Goal: Task Accomplishment & Management: Use online tool/utility

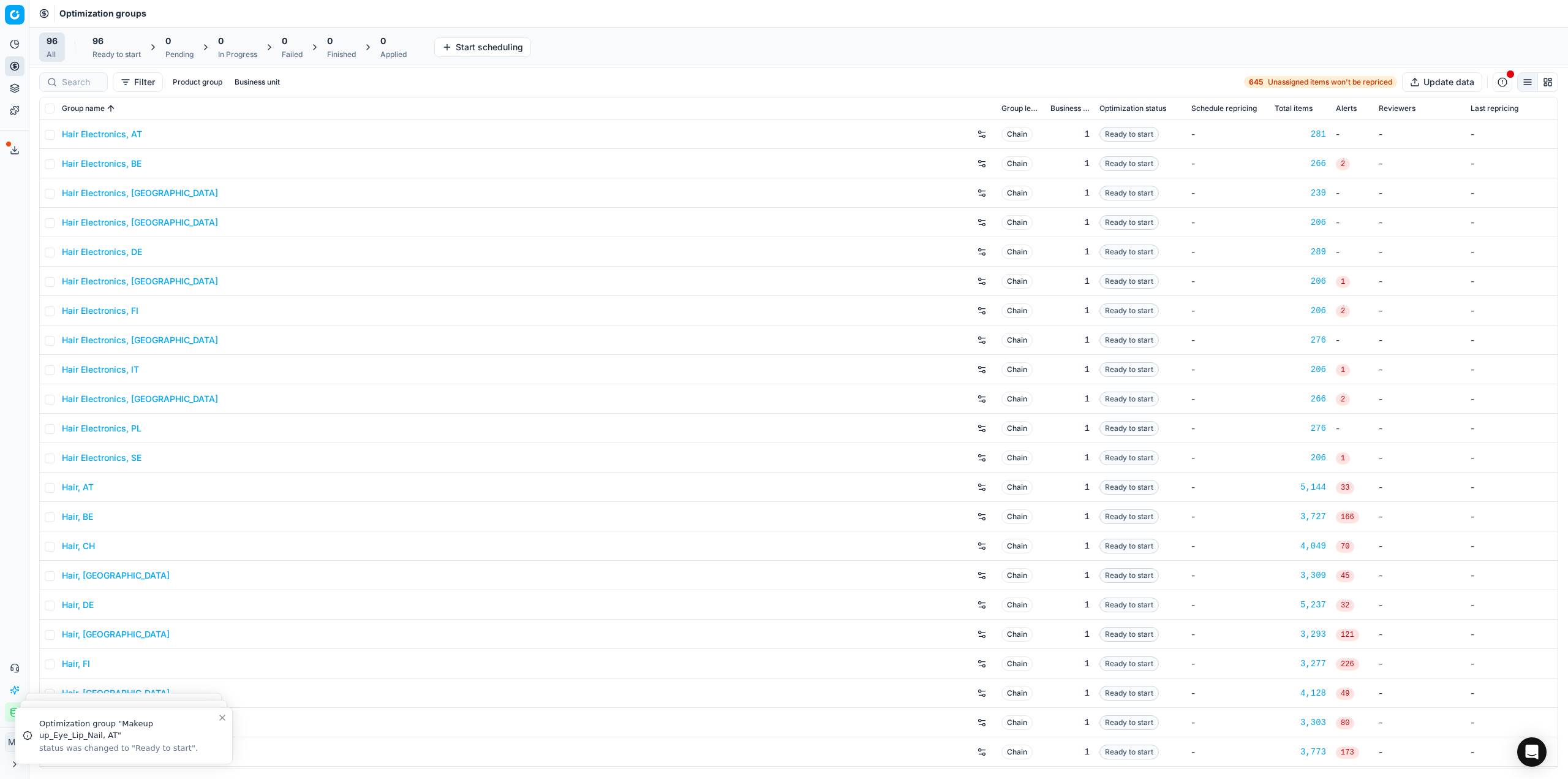
click at [114, 51] on div "Ready to start" at bounding box center [116, 54] width 48 height 10
click at [177, 45] on button "Start All" at bounding box center [170, 47] width 47 height 20
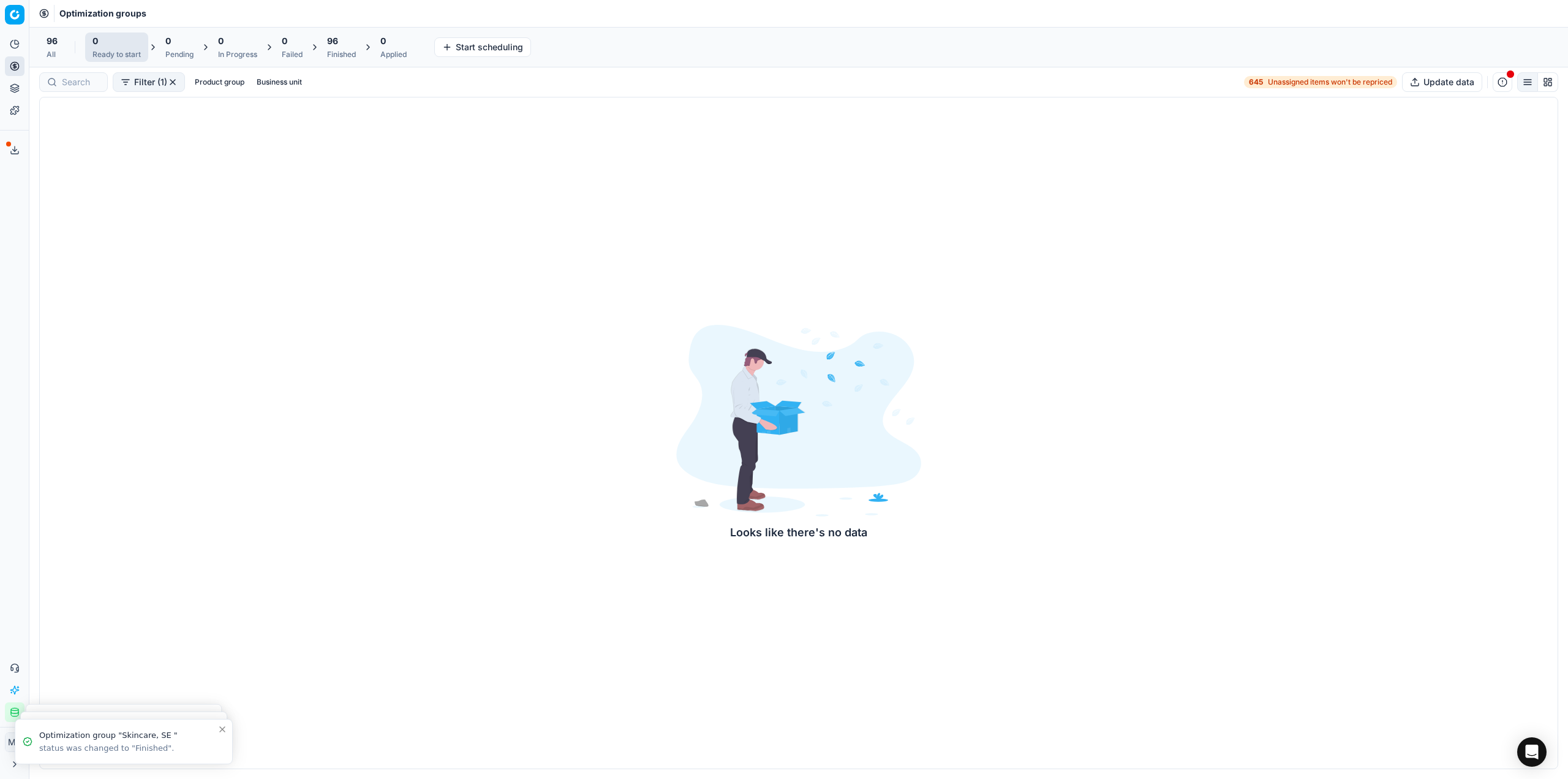
click at [355, 54] on div "Finished" at bounding box center [341, 54] width 29 height 10
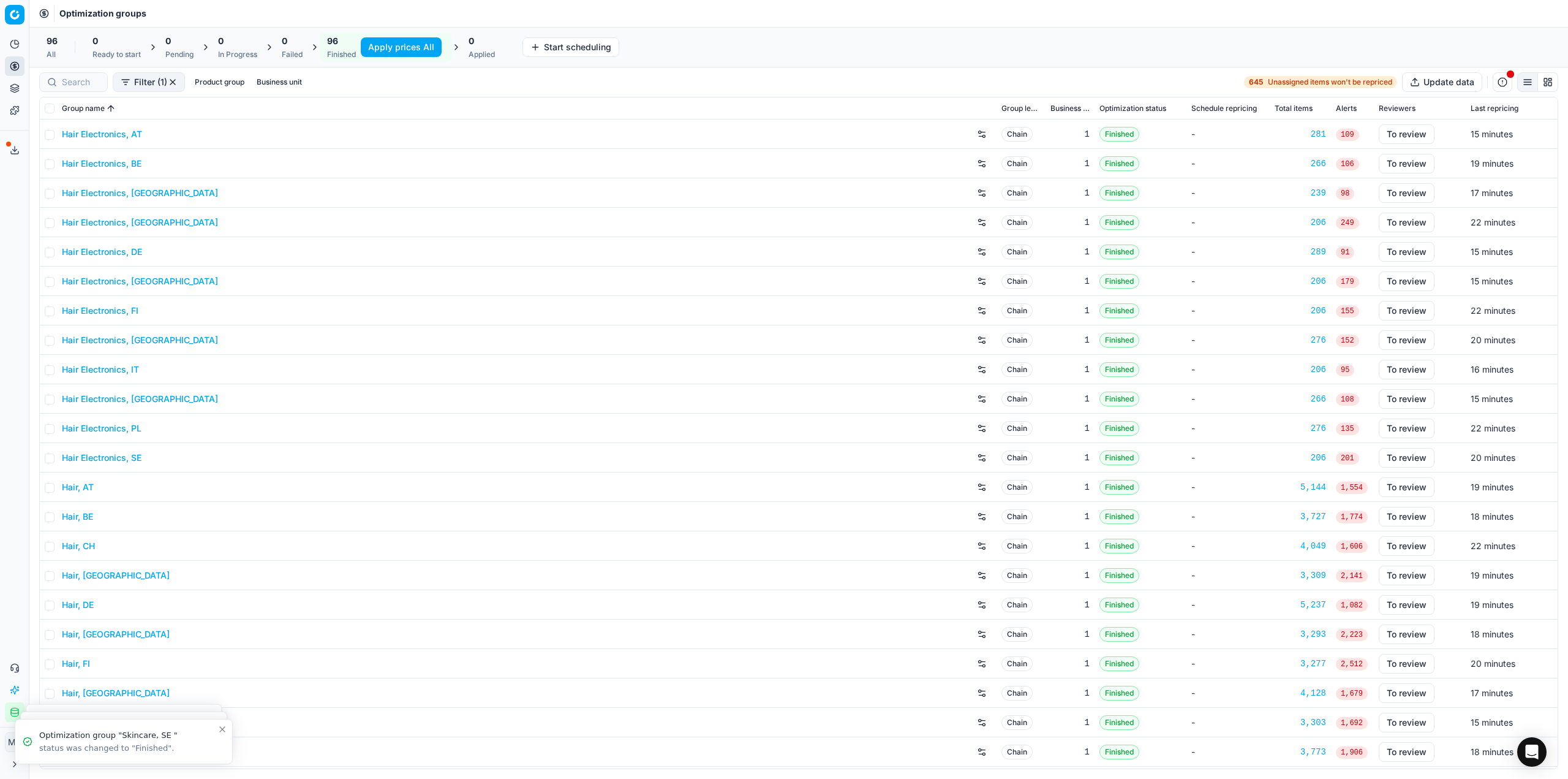
click at [386, 51] on button "Apply prices All" at bounding box center [402, 47] width 81 height 20
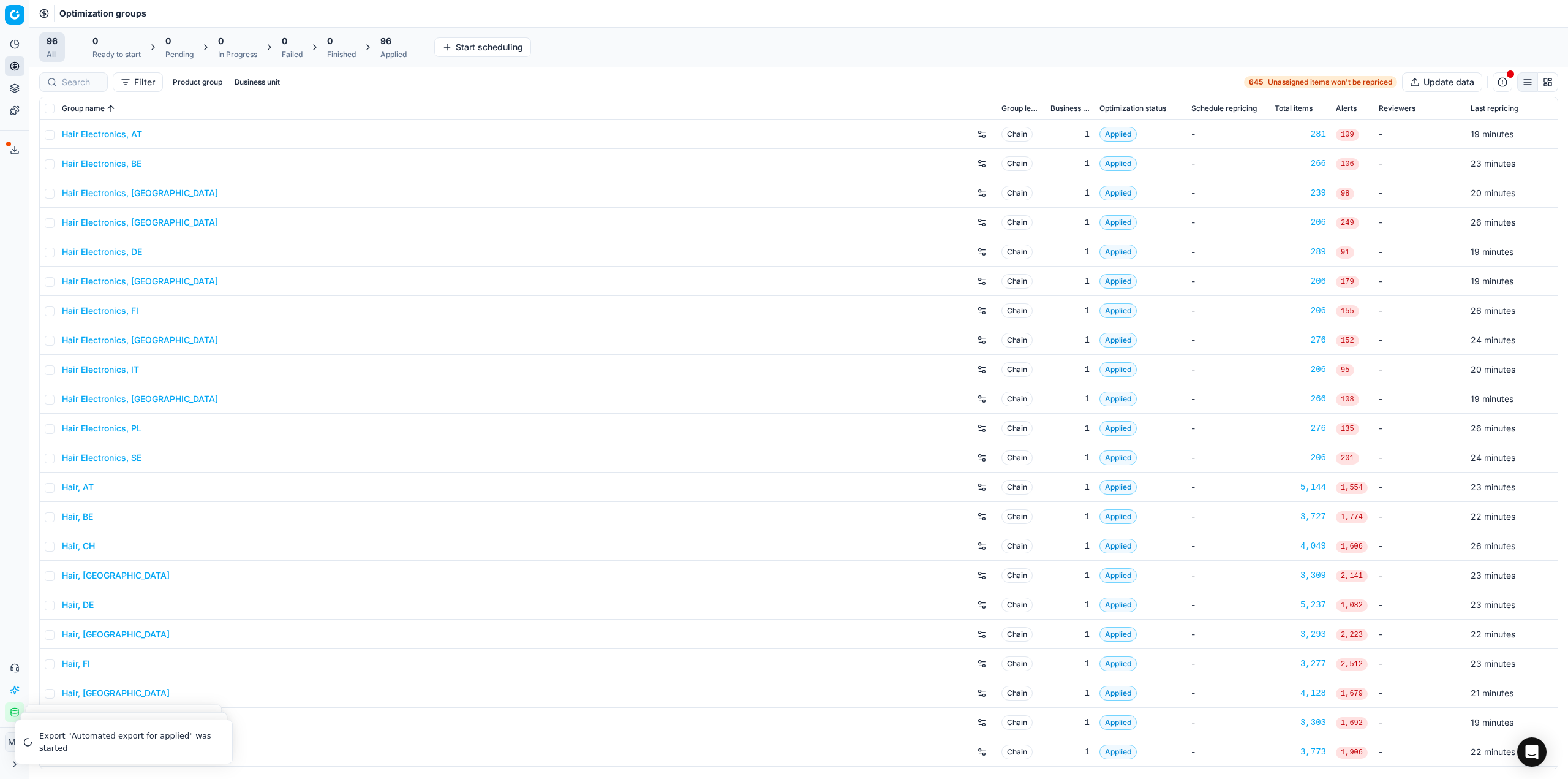
click at [386, 48] on div "96 Applied" at bounding box center [394, 47] width 27 height 24
click at [440, 52] on button "Export prices All" at bounding box center [453, 47] width 82 height 20
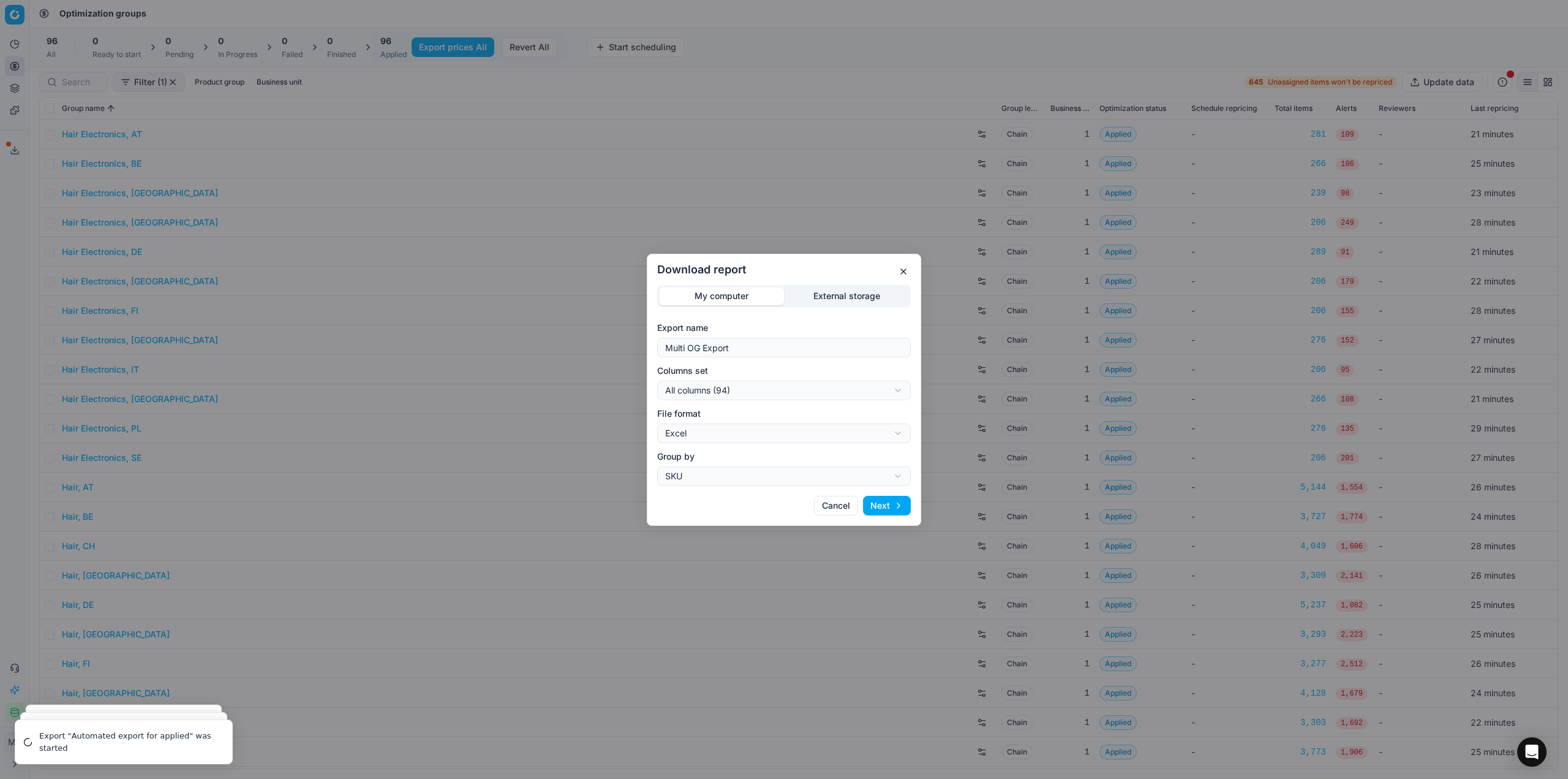
click at [765, 396] on div "Download report My computer External storage Export name Multi OG Export Column…" at bounding box center [784, 389] width 1568 height 779
select select "custom"
click at [742, 425] on div "Download report My computer External storage Export name Multi OG Export Column…" at bounding box center [784, 389] width 1568 height 779
select select "csv"
click at [896, 511] on button "Next" at bounding box center [887, 505] width 47 height 20
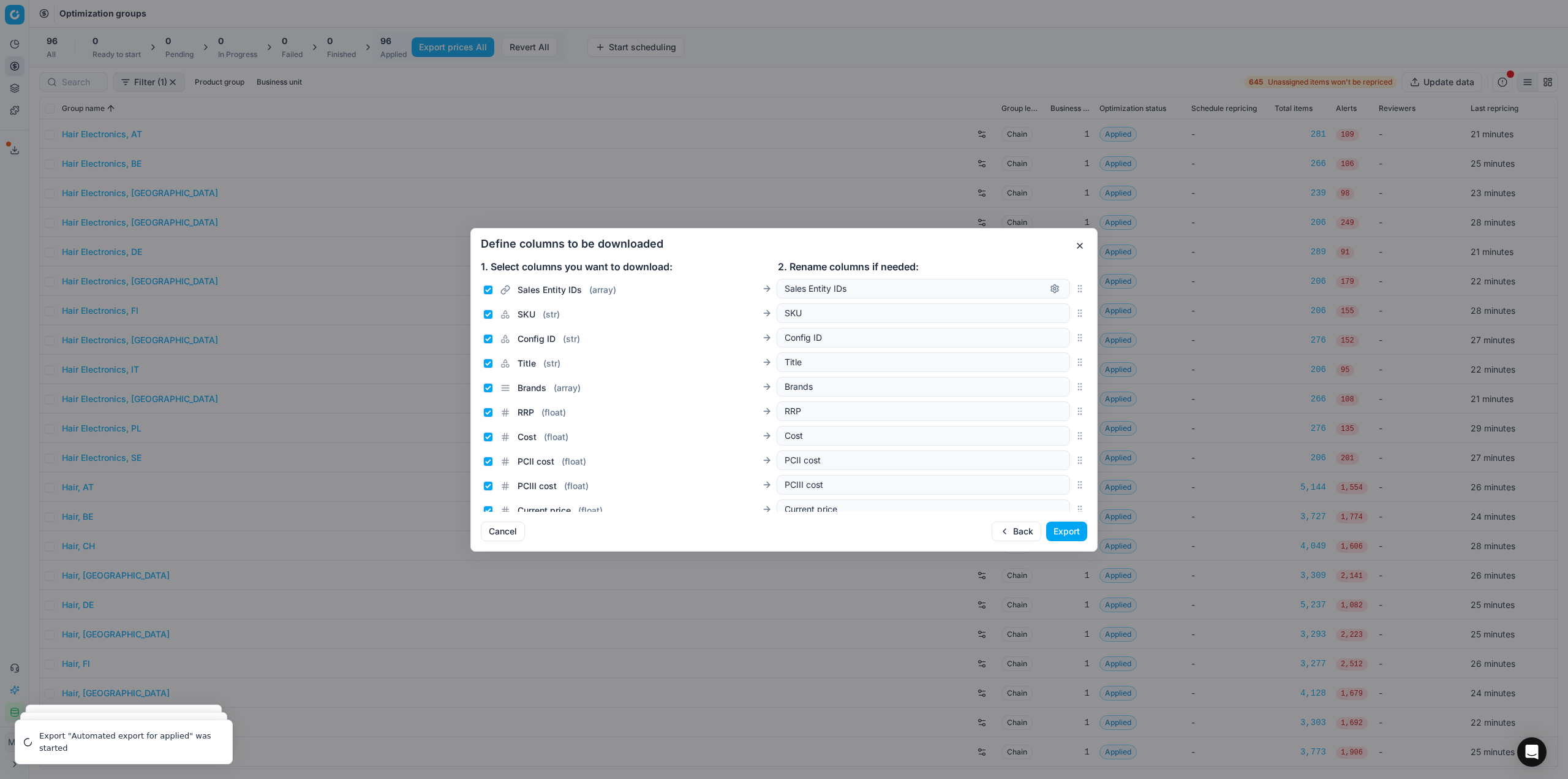
scroll to position [460, 0]
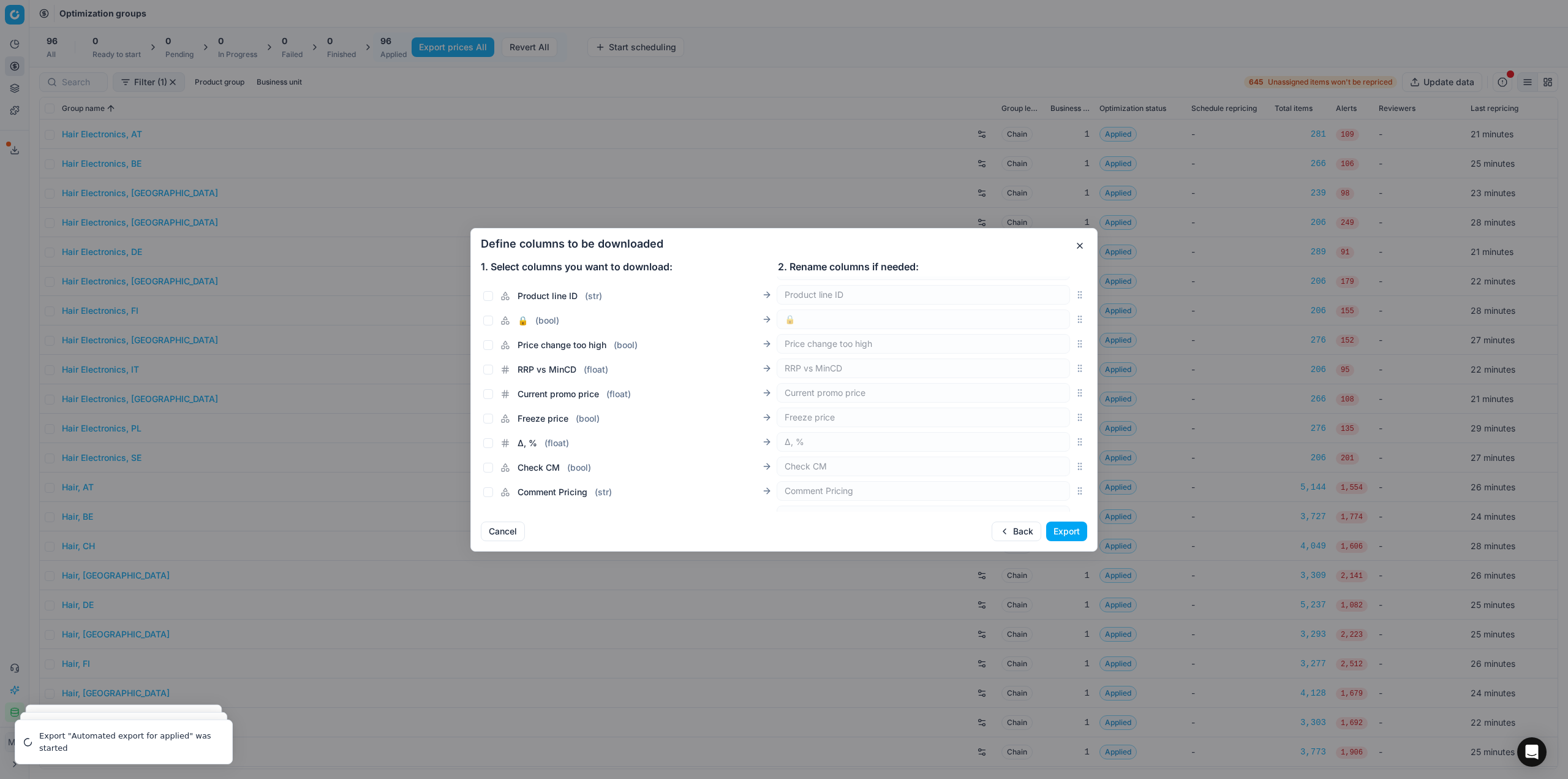
click at [1071, 401] on div "Current promo price ( float ) Current promo price" at bounding box center [784, 393] width 606 height 24
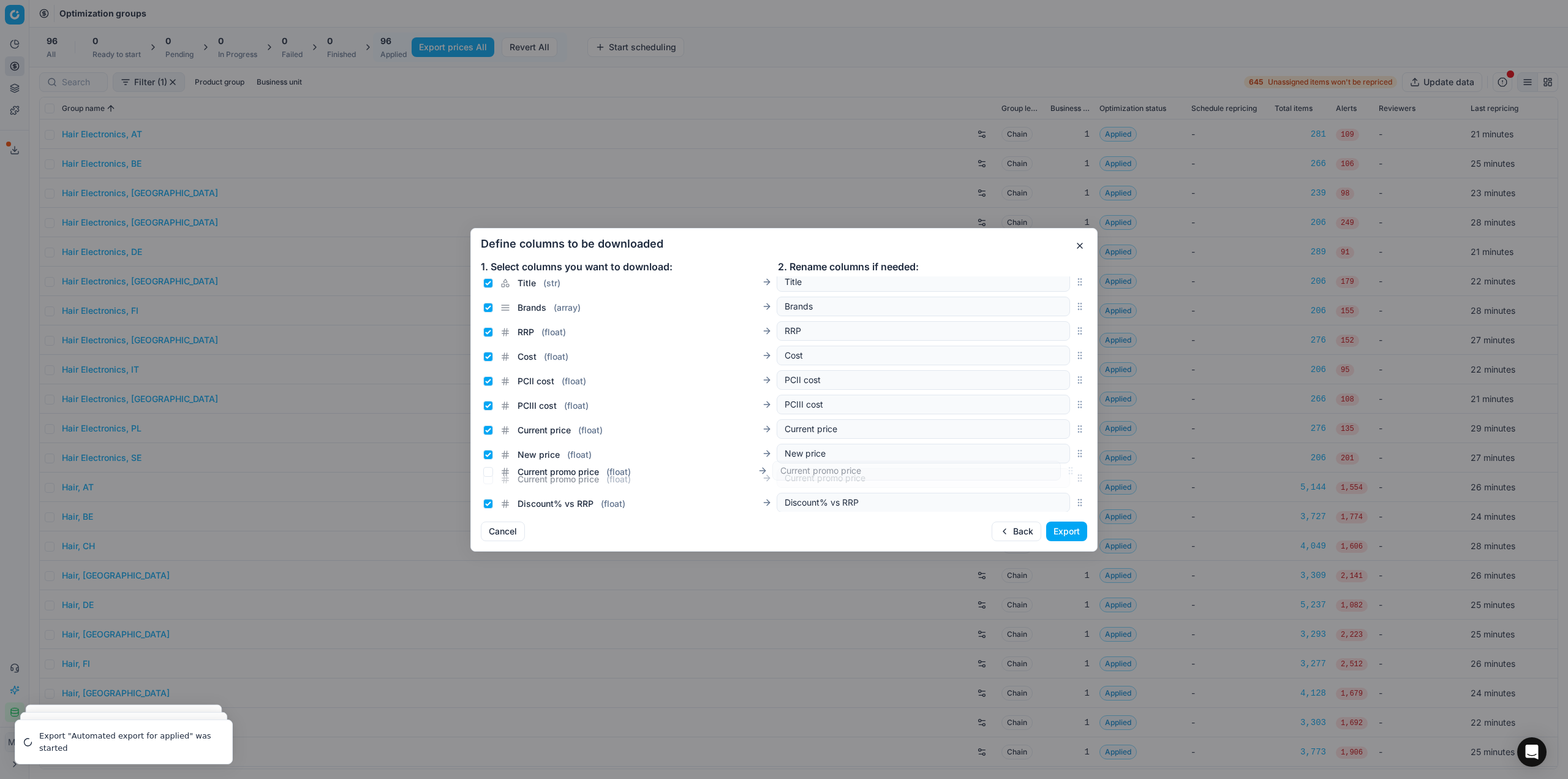
scroll to position [84, 0]
drag, startPoint x: 1071, startPoint y: 393, endPoint x: 1043, endPoint y: 448, distance: 61.7
click at [1043, 448] on div "Current promo price ( float ) Current promo price" at bounding box center [784, 449] width 606 height 24
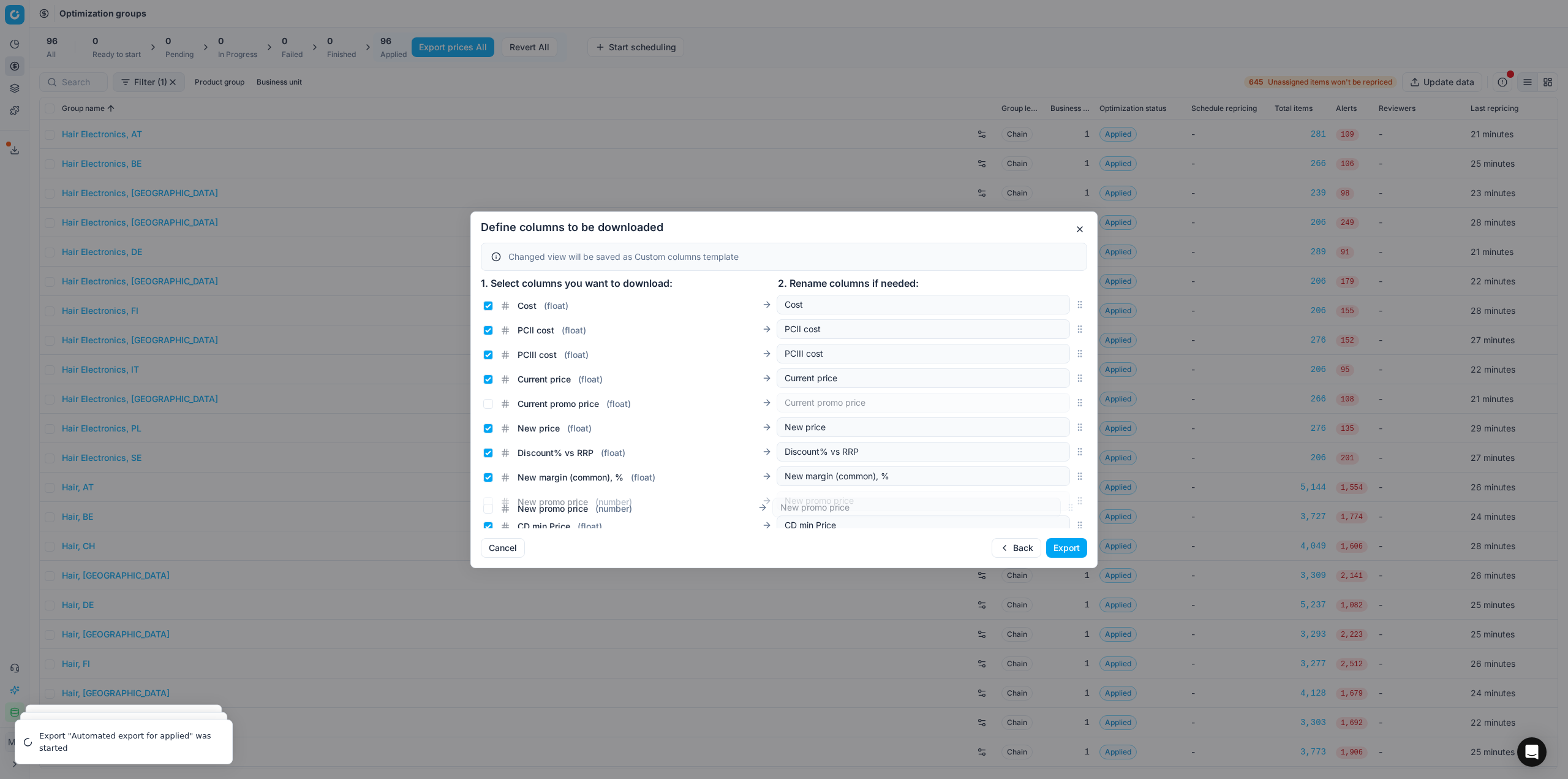
scroll to position [189, 0]
drag, startPoint x: 1068, startPoint y: 412, endPoint x: 1062, endPoint y: 412, distance: 6.0
click at [1062, 412] on div "New promo price ( number ) New promo price" at bounding box center [784, 410] width 606 height 24
click at [490, 339] on input "Current price ( float )" at bounding box center [488, 338] width 10 height 10
checkbox input "false"
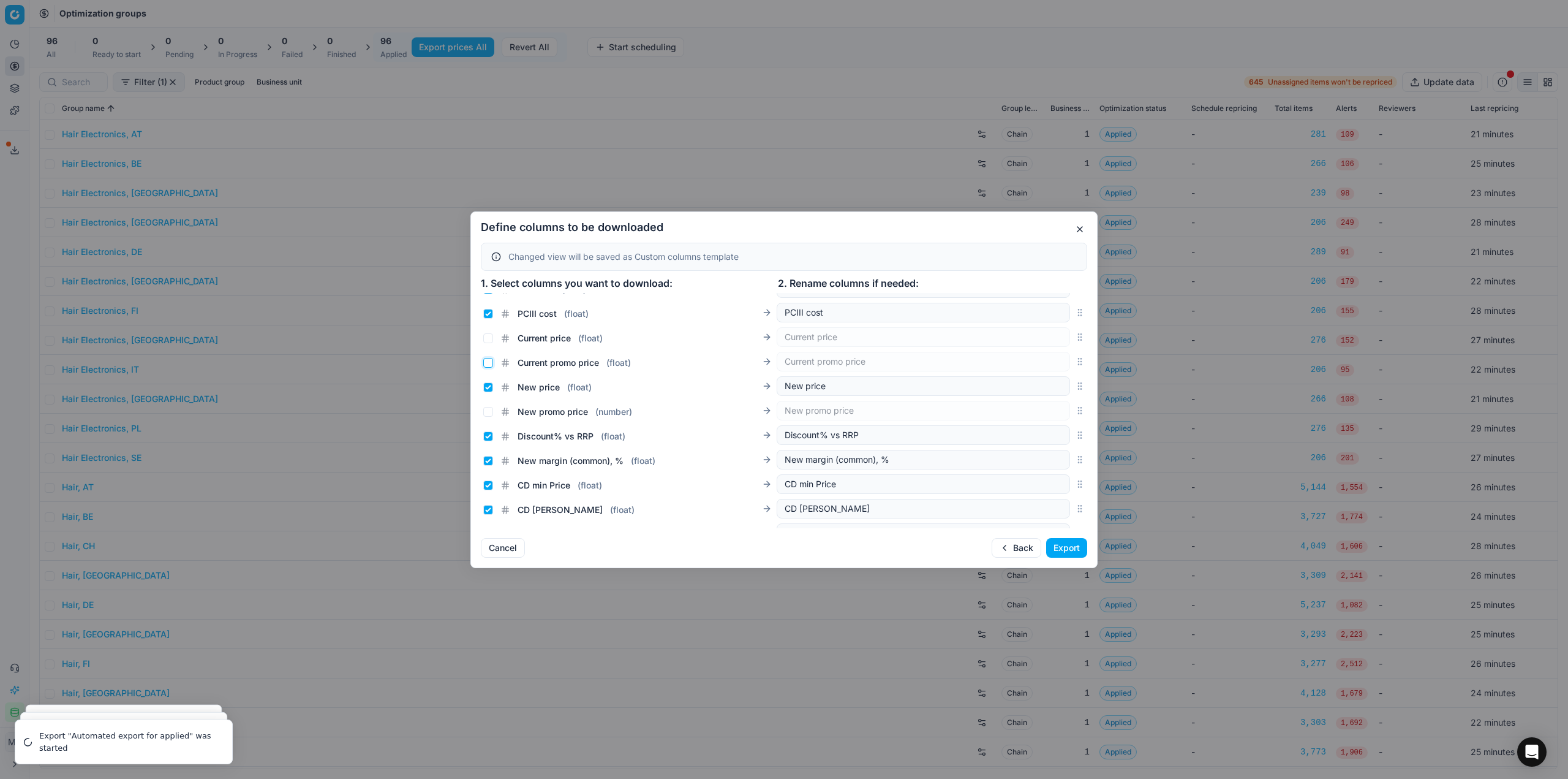
click at [490, 362] on input "Current promo price ( float )" at bounding box center [488, 363] width 10 height 10
checkbox input "true"
click at [488, 386] on input "New price ( float )" at bounding box center [488, 387] width 10 height 10
checkbox input "false"
click at [485, 411] on input "New promo price ( number )" at bounding box center [488, 412] width 10 height 10
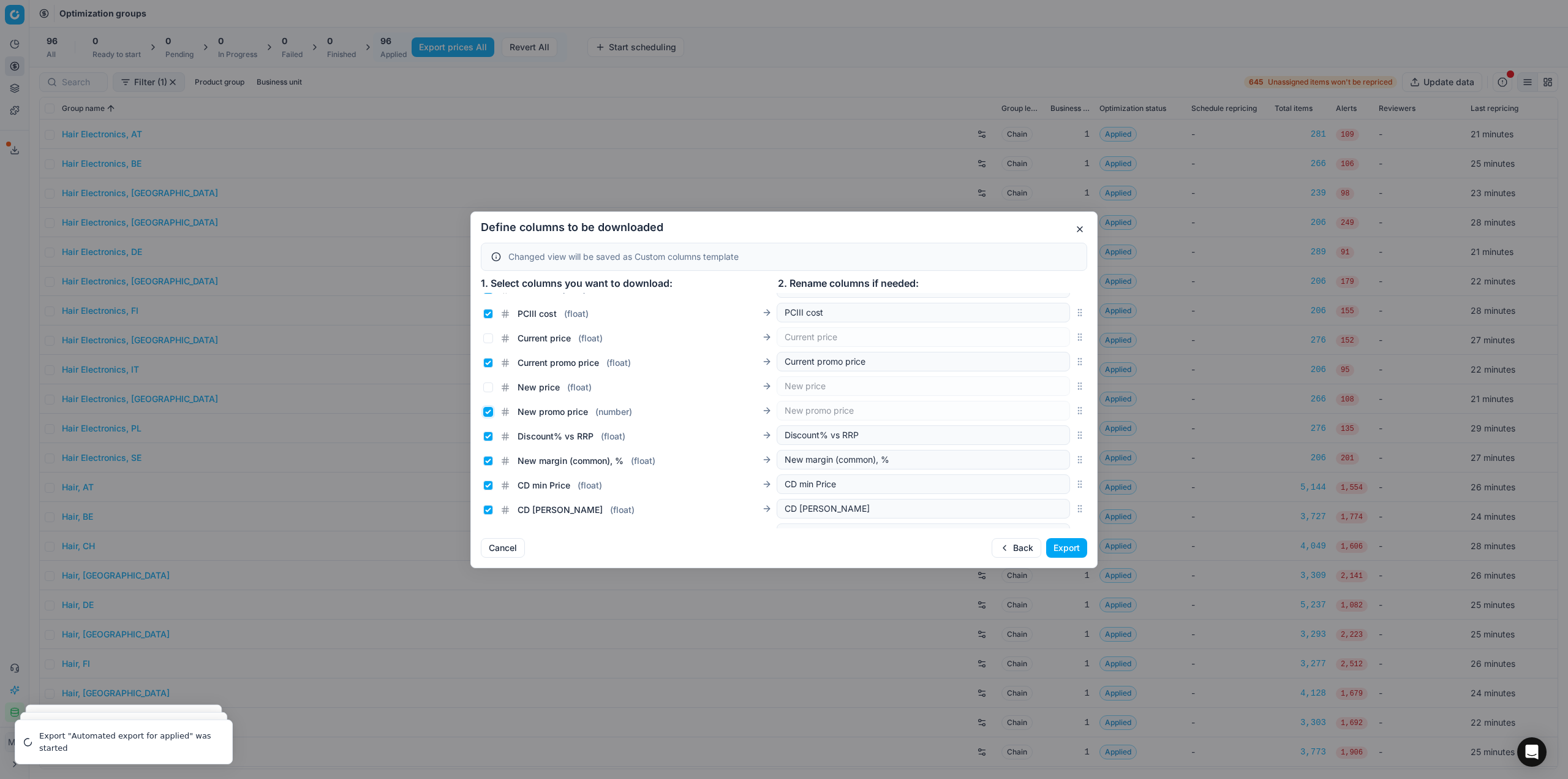
checkbox input "true"
click at [1067, 545] on button "Export" at bounding box center [1067, 548] width 41 height 20
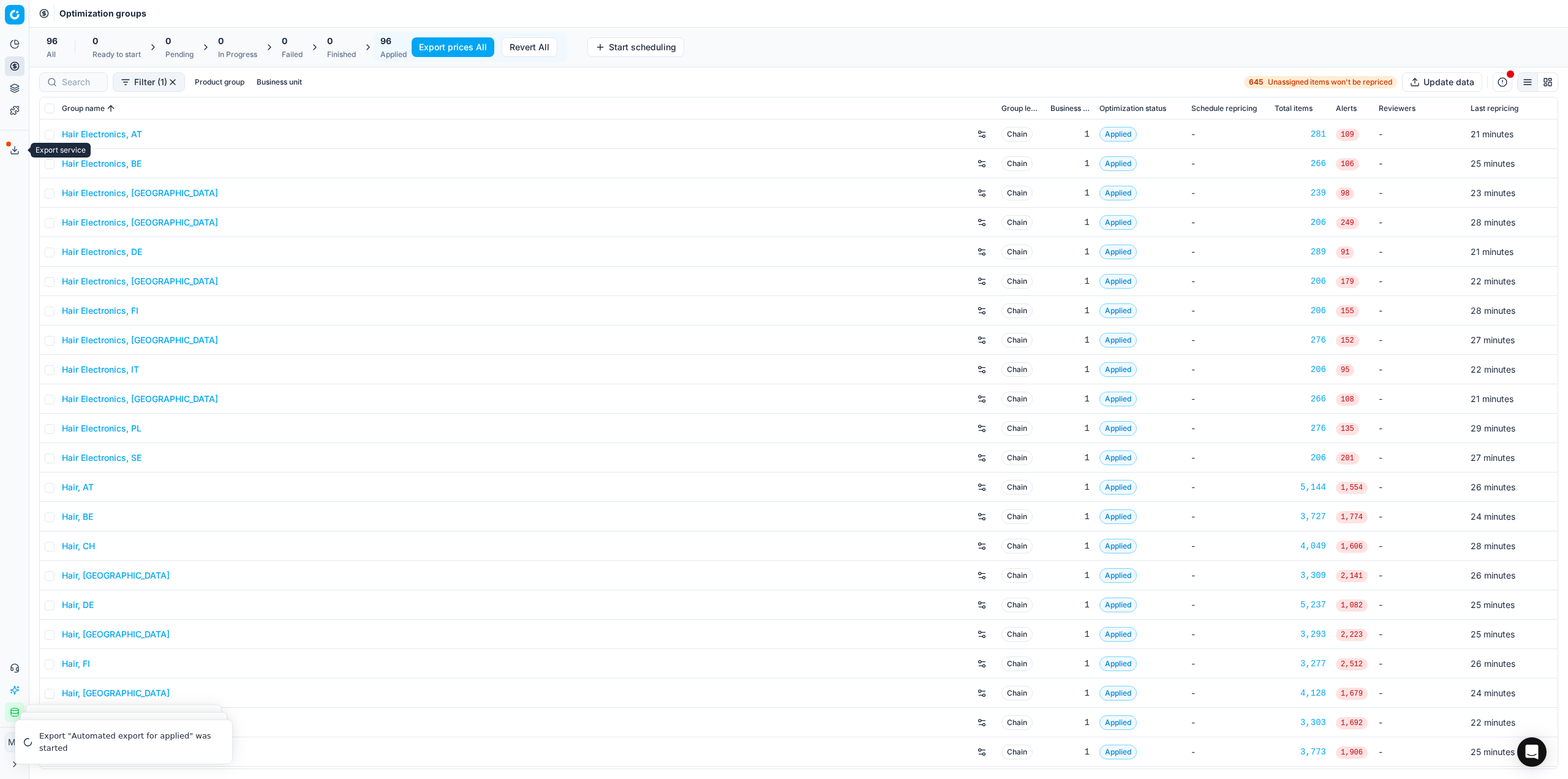
click at [20, 142] on button "Export service" at bounding box center [15, 150] width 20 height 20
click at [12, 147] on icon at bounding box center [15, 150] width 10 height 10
click at [12, 152] on icon at bounding box center [15, 150] width 10 height 10
click at [20, 155] on button "Export service" at bounding box center [15, 150] width 20 height 20
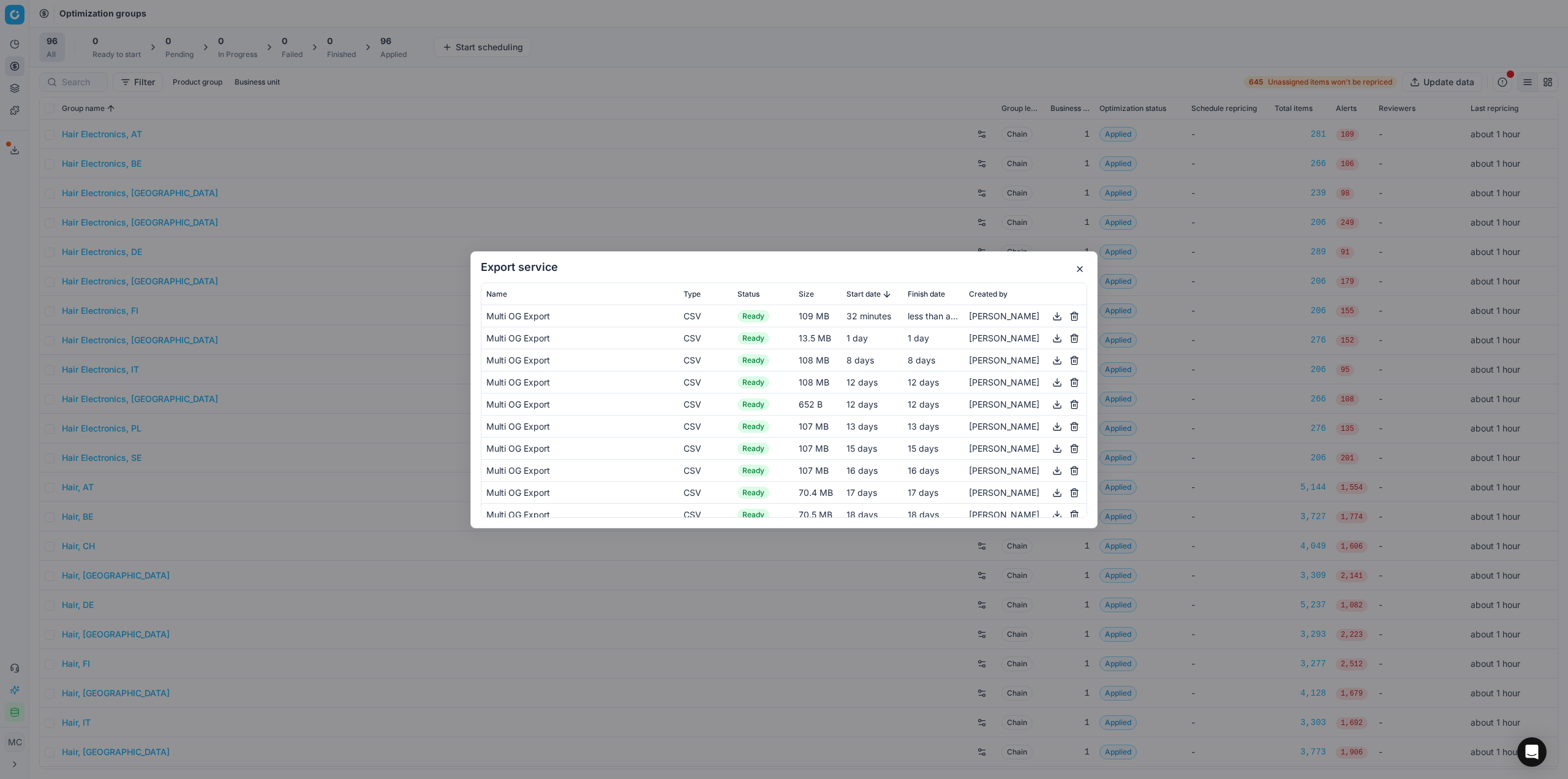
click at [1050, 316] on button "button" at bounding box center [1057, 315] width 15 height 15
